Goal: Information Seeking & Learning: Learn about a topic

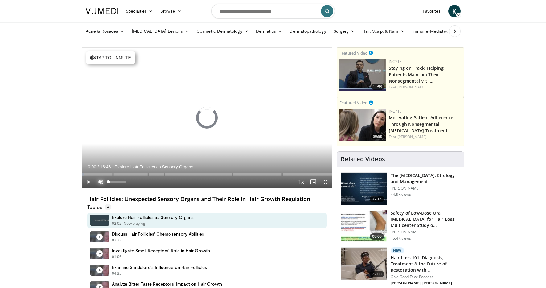
click at [97, 181] on span "Video Player" at bounding box center [101, 182] width 12 height 12
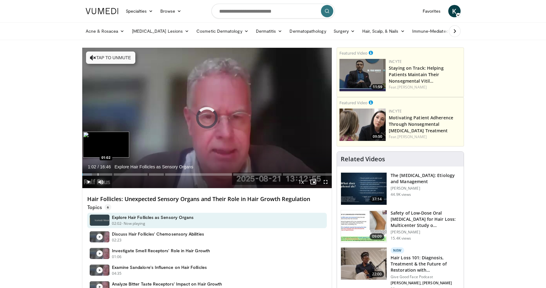
click at [98, 174] on div "Progress Bar" at bounding box center [98, 174] width 1 height 2
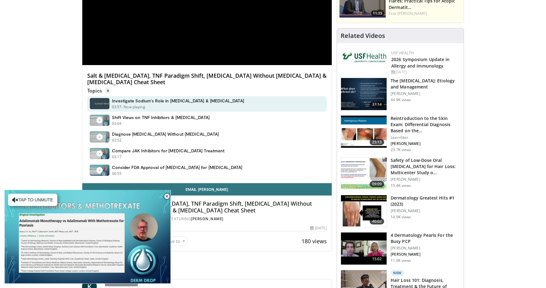
scroll to position [138, 0]
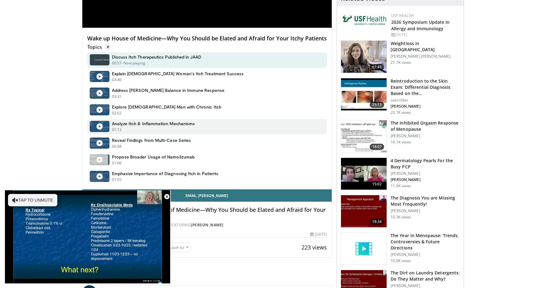
scroll to position [167, 0]
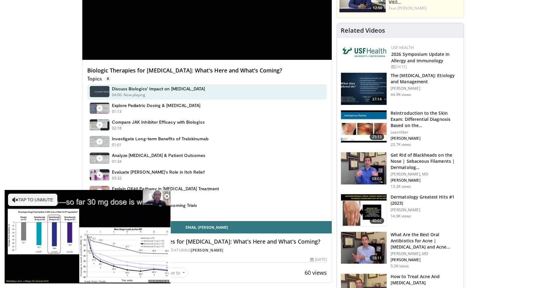
scroll to position [144, 0]
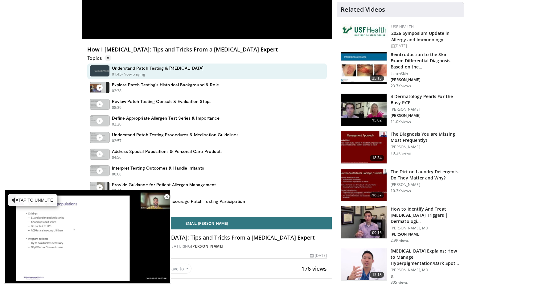
scroll to position [156, 0]
